Goal: Task Accomplishment & Management: Use online tool/utility

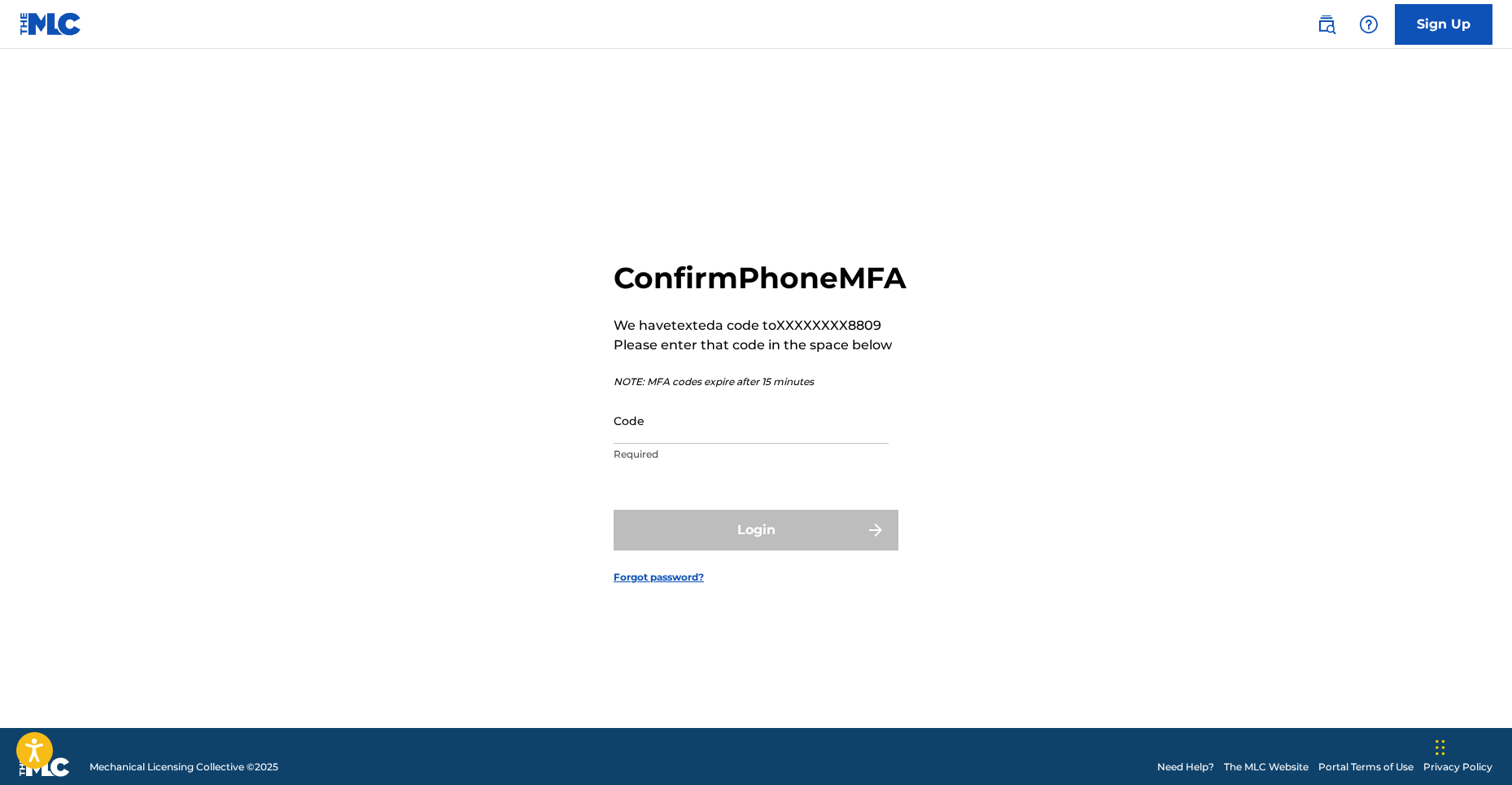
click at [692, 444] on input "Code" at bounding box center [750, 420] width 275 height 47
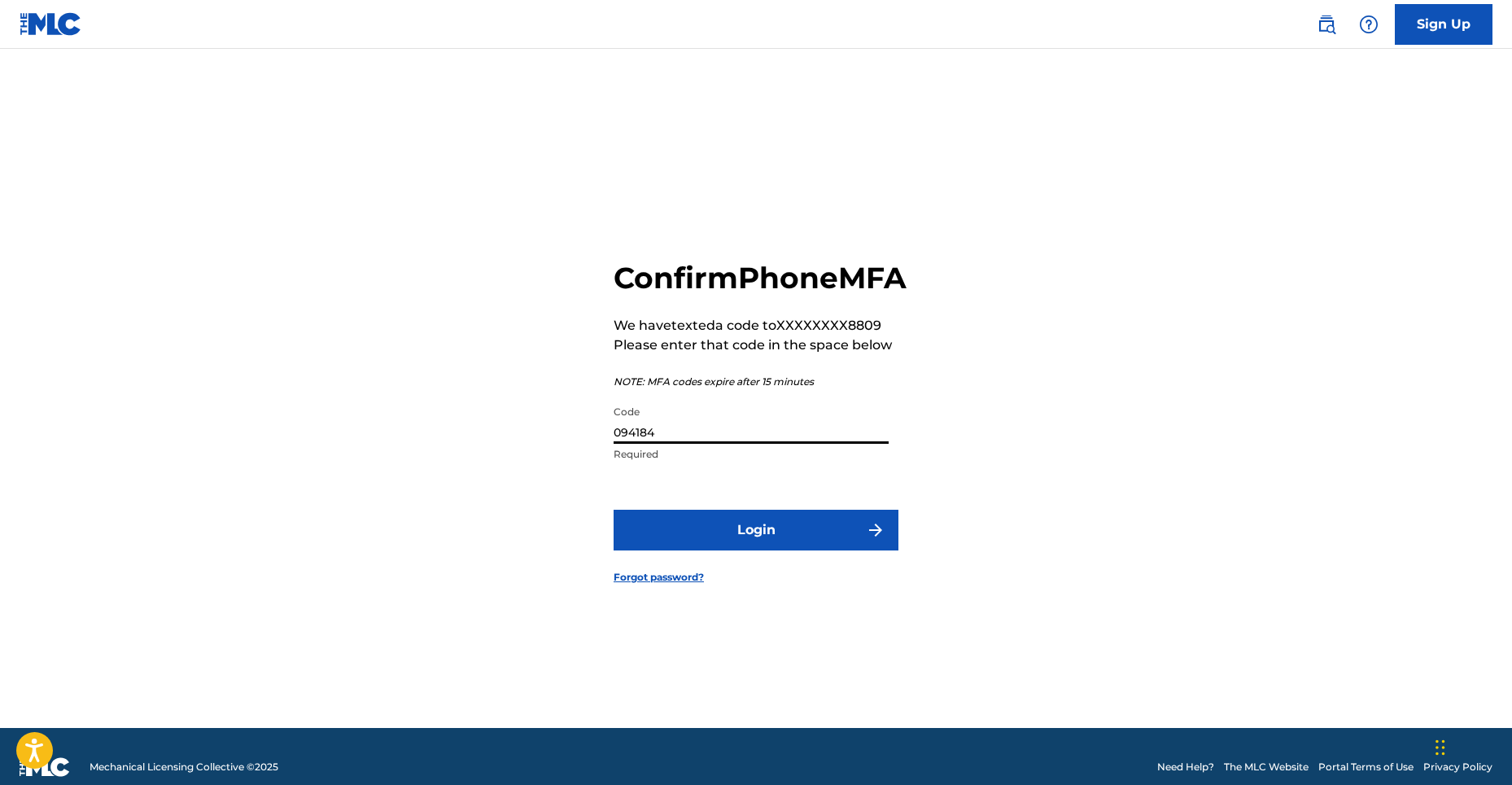
type input "094184"
click at [742, 542] on button "Login" at bounding box center [755, 530] width 285 height 41
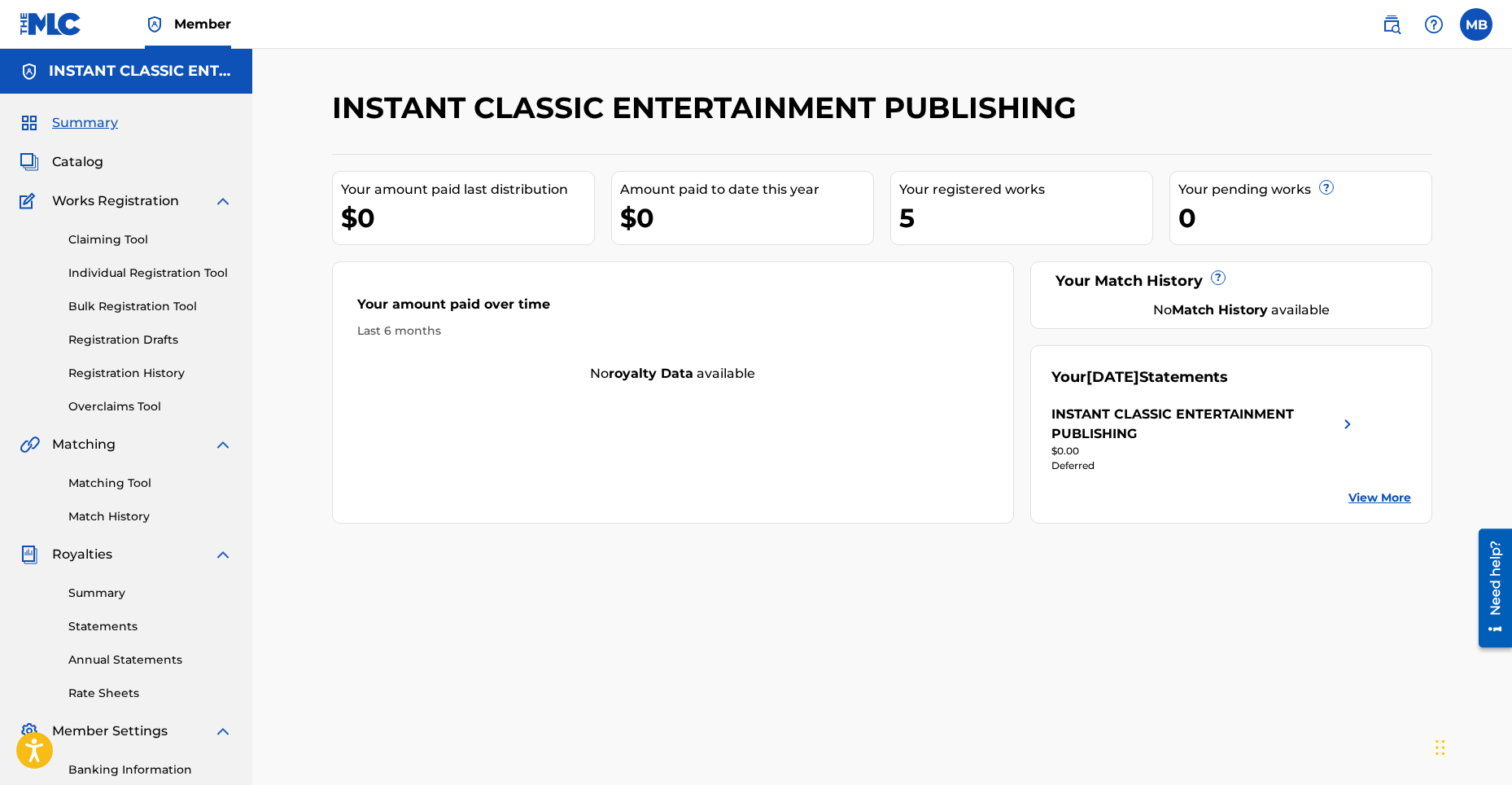
click at [81, 165] on span "Catalog" at bounding box center [77, 162] width 51 height 20
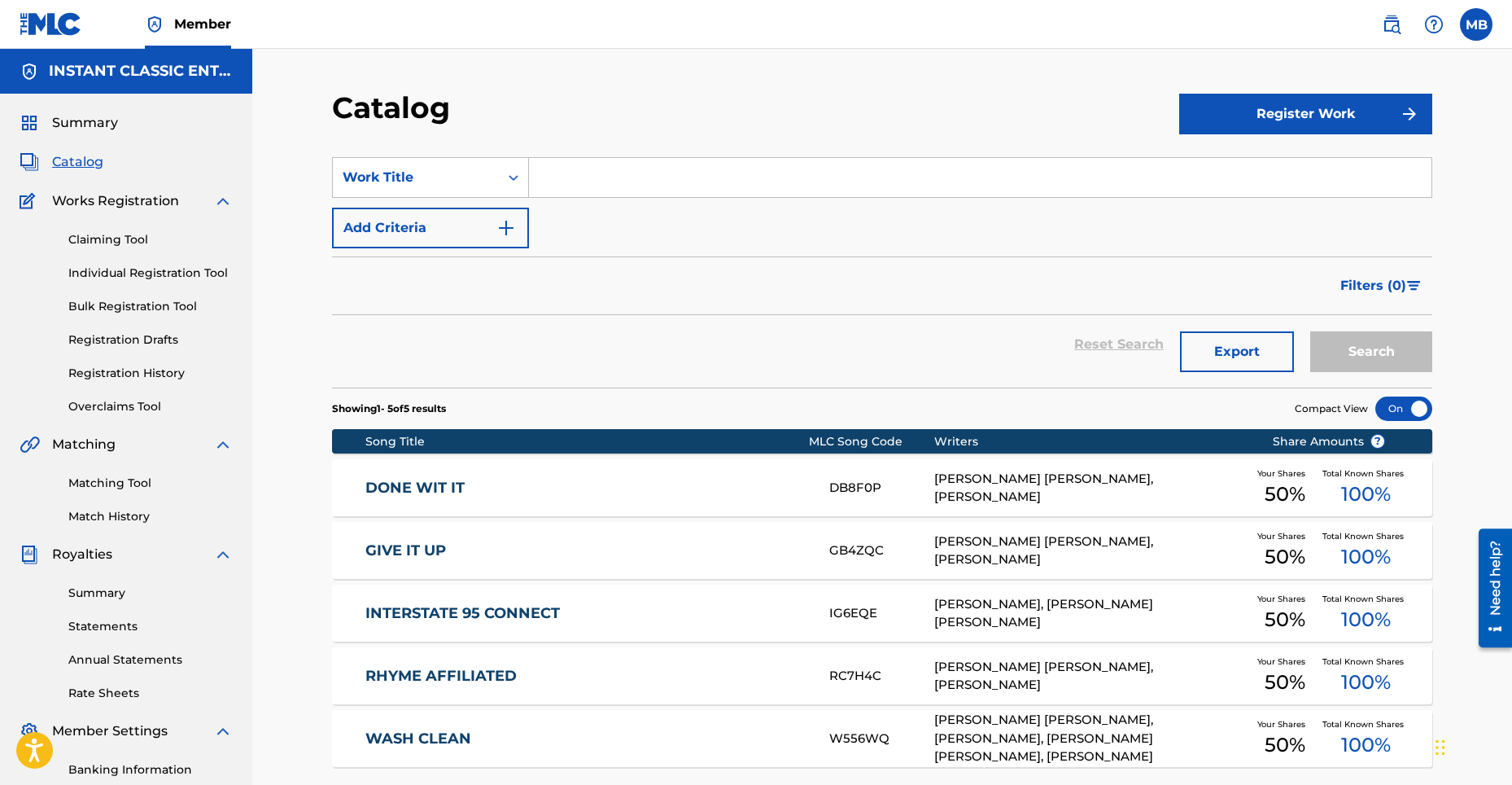
click at [568, 738] on link "WASH CLEAN" at bounding box center [586, 738] width 443 height 19
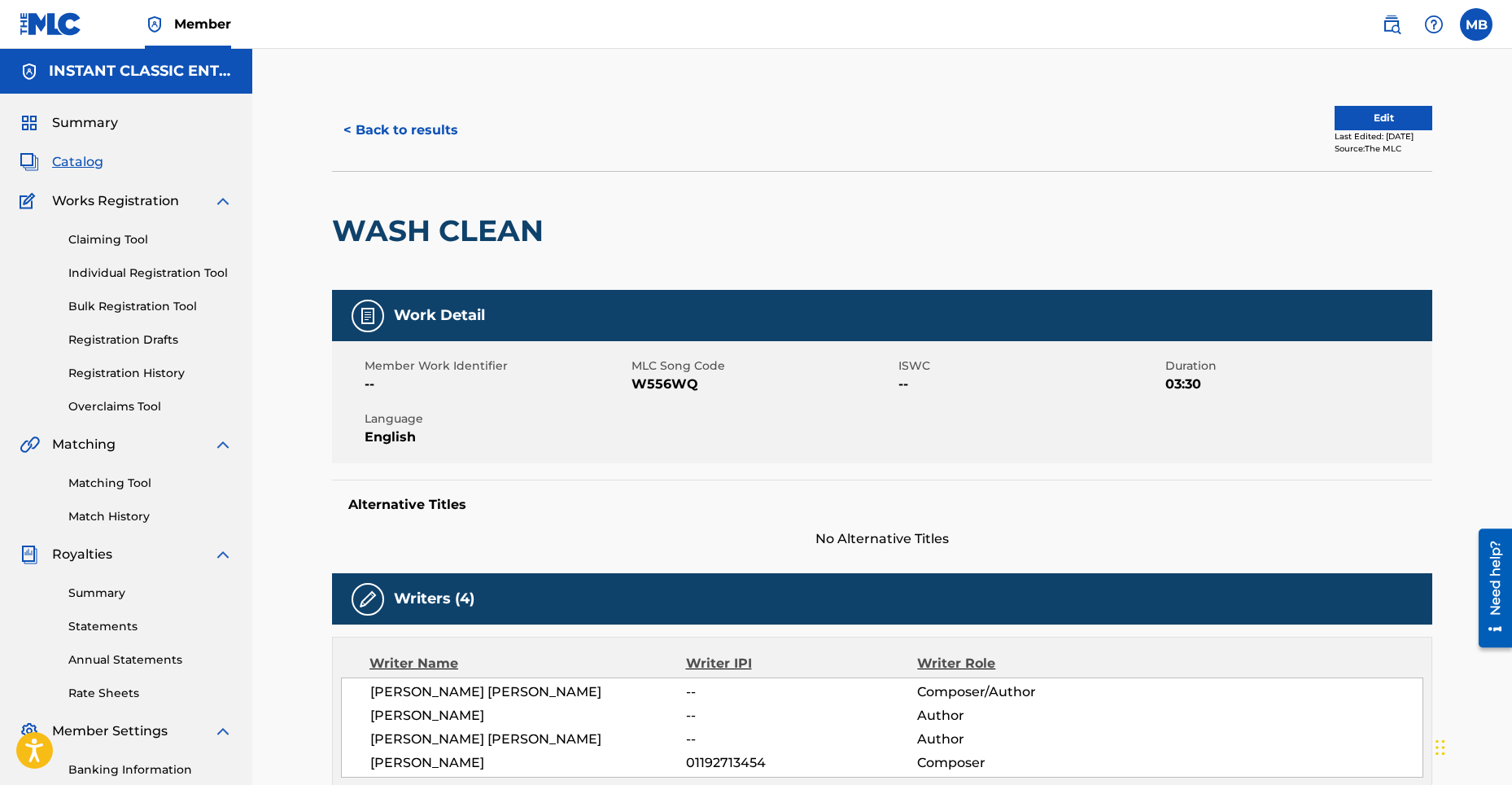
click at [110, 239] on link "Claiming Tool" at bounding box center [151, 239] width 165 height 17
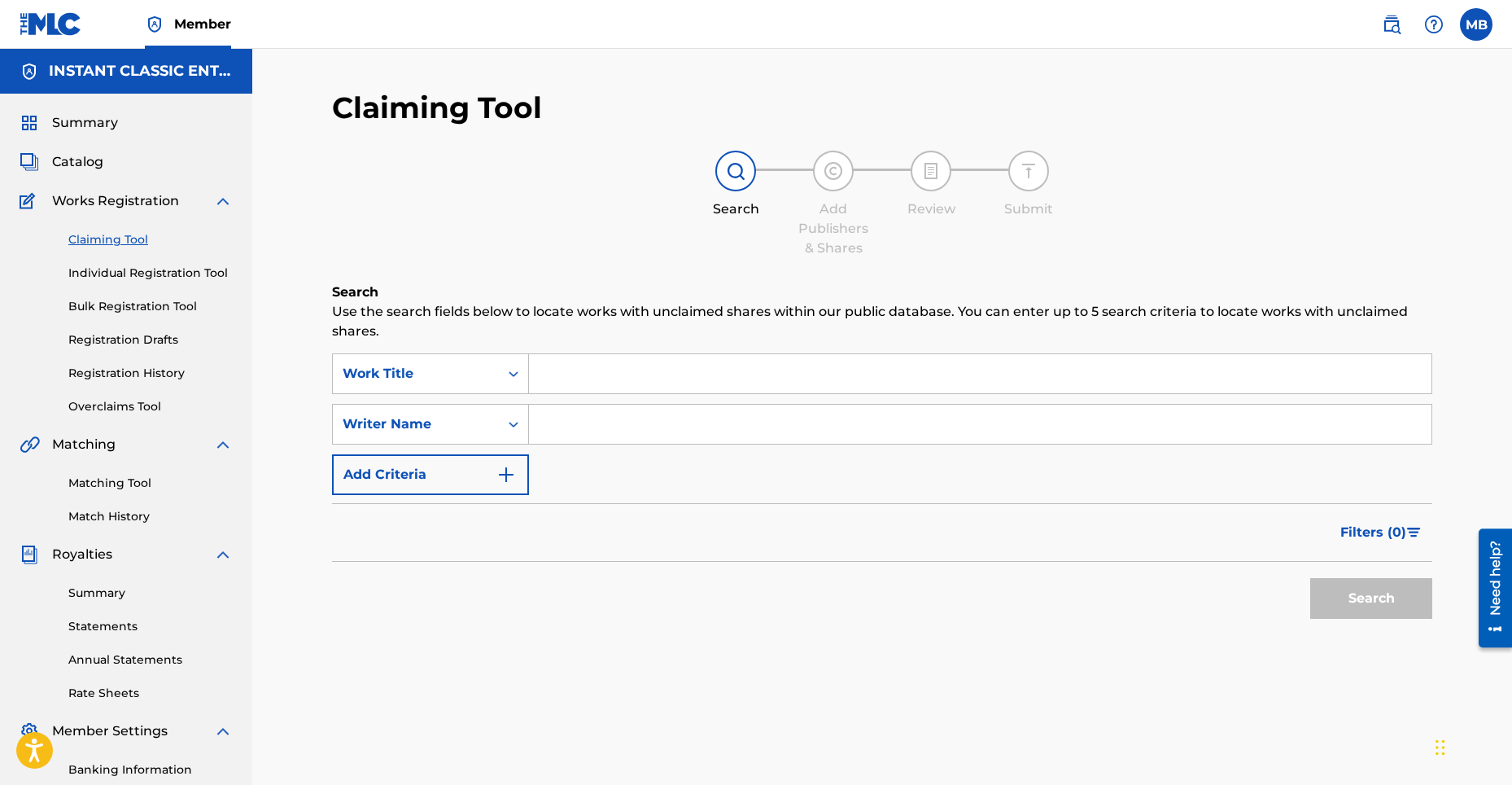
click at [608, 425] on input "Search Form" at bounding box center [979, 424] width 902 height 39
type input "m"
type input "i"
click at [64, 164] on span "Catalog" at bounding box center [77, 162] width 51 height 20
